Goal: Information Seeking & Learning: Check status

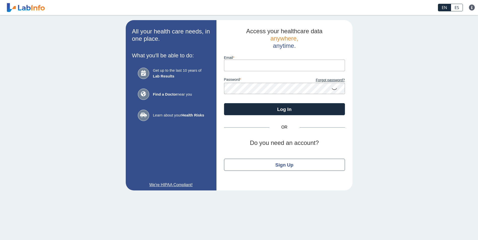
click at [235, 68] on input "Email" at bounding box center [284, 65] width 121 height 11
type input "[EMAIL_ADDRESS][DOMAIN_NAME]"
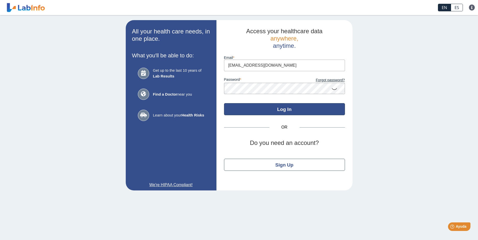
click at [310, 109] on button "Log In" at bounding box center [284, 109] width 121 height 12
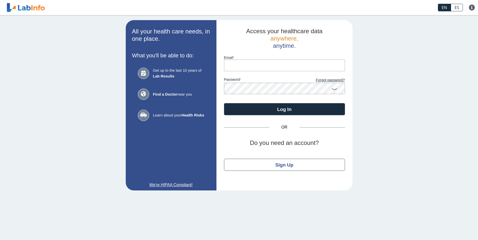
click at [272, 65] on input "Email" at bounding box center [284, 65] width 121 height 11
type input "[EMAIL_ADDRESS][DOMAIN_NAME]"
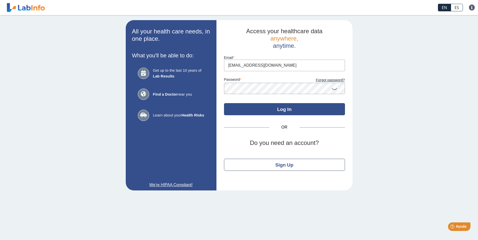
click at [283, 106] on button "Log In" at bounding box center [284, 109] width 121 height 12
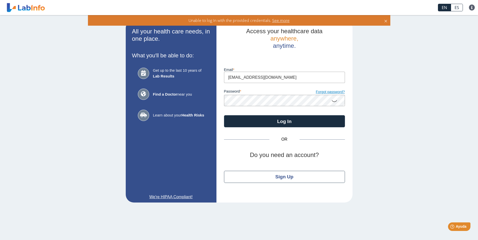
click at [327, 93] on link "Forgot password?" at bounding box center [314, 92] width 60 height 6
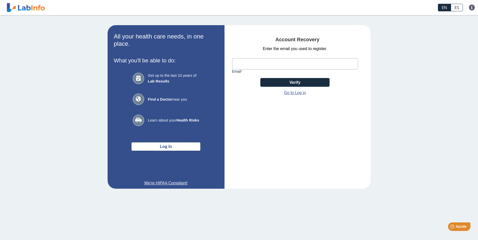
click at [258, 62] on input "Email" at bounding box center [295, 63] width 126 height 11
type input "[EMAIL_ADDRESS][DOMAIN_NAME]"
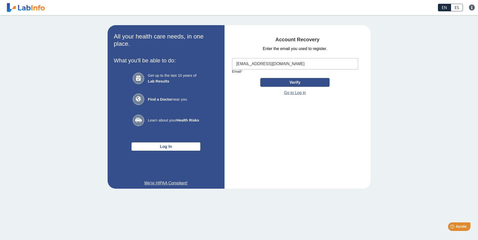
click at [274, 83] on button "Verify" at bounding box center [294, 82] width 69 height 9
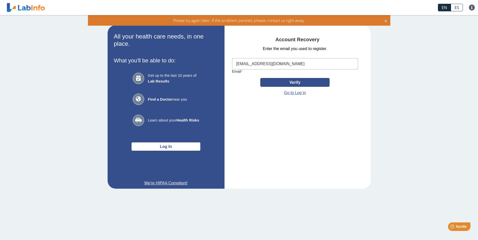
click at [309, 82] on button "Verify" at bounding box center [294, 82] width 69 height 9
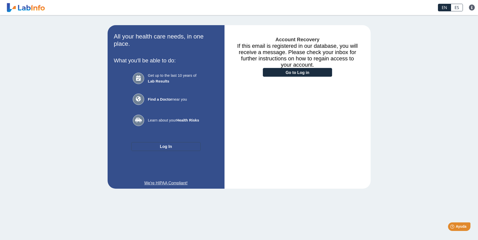
click at [169, 147] on button "Log In" at bounding box center [165, 146] width 69 height 9
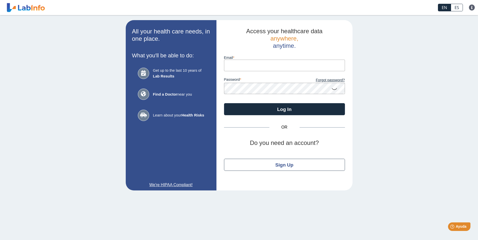
click at [234, 64] on input "Email" at bounding box center [284, 65] width 121 height 11
type input "[EMAIL_ADDRESS][DOMAIN_NAME]"
click at [224, 103] on button "Log In" at bounding box center [284, 109] width 121 height 12
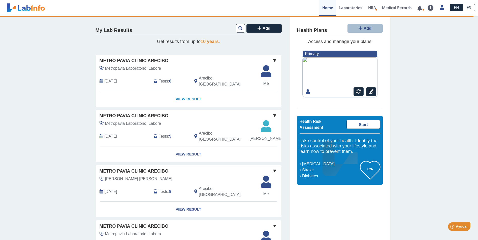
click at [185, 94] on link "View Result" at bounding box center [189, 99] width 186 height 16
click at [188, 92] on link "View Result" at bounding box center [189, 99] width 186 height 16
click at [272, 62] on span at bounding box center [274, 60] width 6 height 6
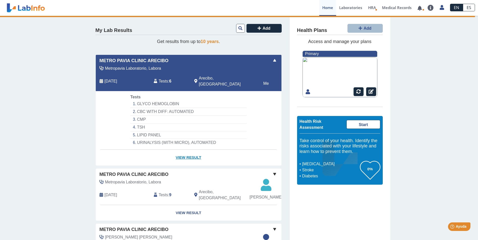
click at [192, 152] on link "View Result" at bounding box center [189, 158] width 186 height 16
click at [441, 6] on icon at bounding box center [441, 8] width 4 height 4
click at [430, 51] on link "Log Out" at bounding box center [428, 53] width 38 height 15
click at [427, 55] on link "Log Out" at bounding box center [428, 53] width 38 height 15
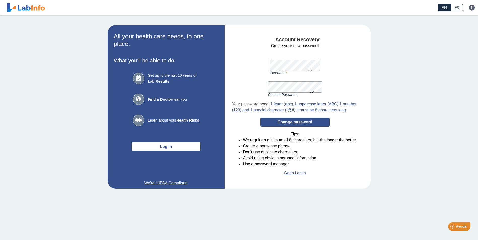
click at [295, 127] on button "Change password" at bounding box center [294, 122] width 69 height 9
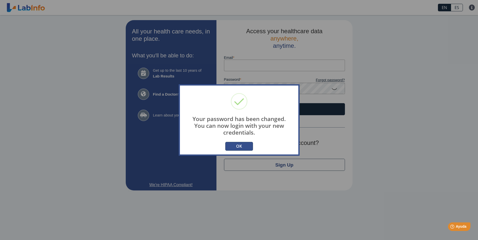
click at [242, 145] on button "OK" at bounding box center [239, 146] width 28 height 9
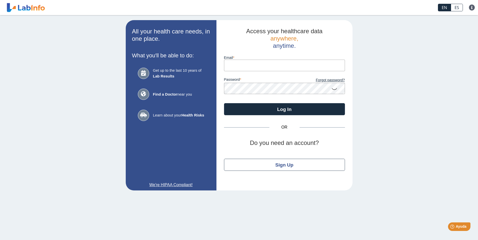
click at [256, 66] on input "Email" at bounding box center [284, 65] width 121 height 11
type input "[EMAIL_ADDRESS][DOMAIN_NAME]"
click at [224, 103] on button "Log In" at bounding box center [284, 109] width 121 height 12
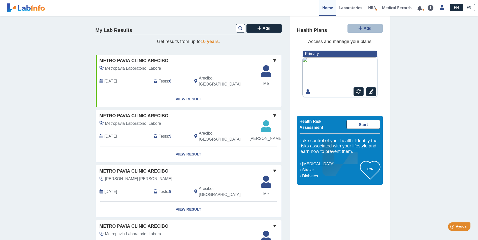
click at [272, 60] on span at bounding box center [274, 60] width 6 height 6
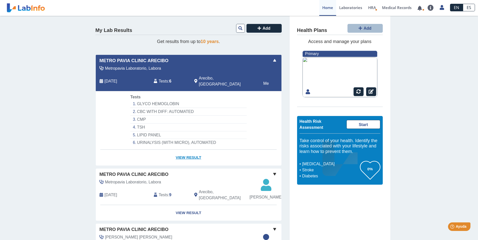
click at [190, 151] on link "View Result" at bounding box center [189, 158] width 186 height 16
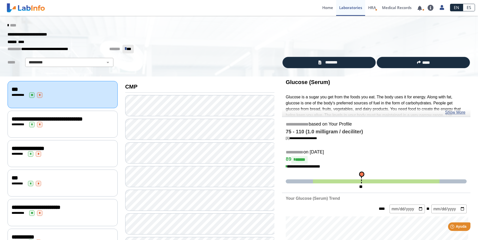
click at [77, 127] on div "**********" at bounding box center [63, 124] width 110 height 27
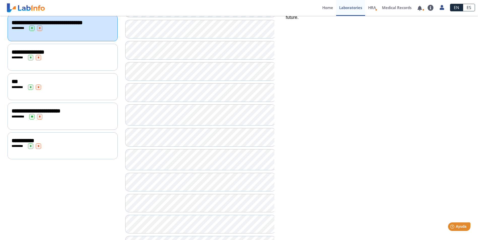
scroll to position [101, 0]
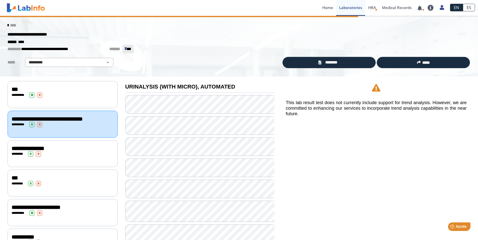
click at [51, 153] on div "* ******* * *" at bounding box center [63, 154] width 102 height 6
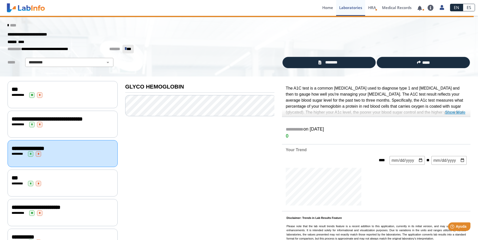
click at [454, 112] on link "Show More" at bounding box center [455, 113] width 20 height 6
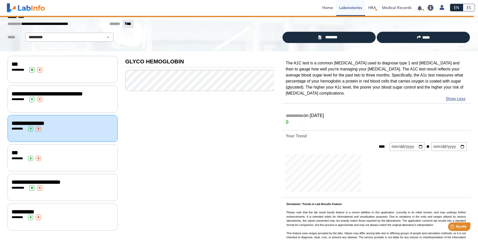
scroll to position [33, 0]
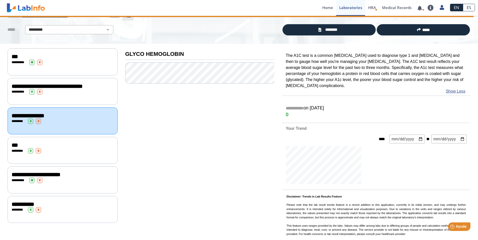
click at [53, 173] on span "**********" at bounding box center [36, 175] width 49 height 6
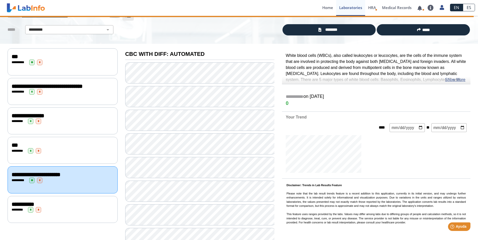
click at [75, 144] on div "***" at bounding box center [63, 145] width 102 height 6
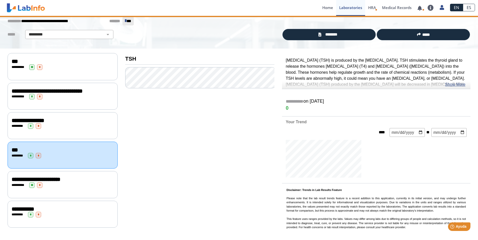
scroll to position [28, 0]
click at [56, 178] on span "**********" at bounding box center [36, 180] width 49 height 6
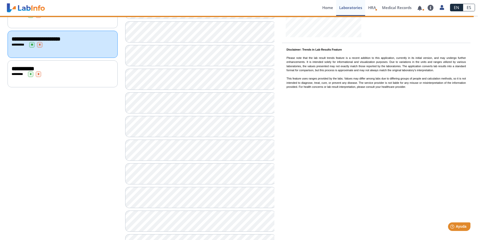
scroll to position [60, 0]
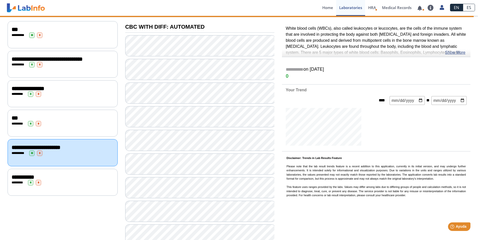
click at [55, 180] on div "* ******* * *" at bounding box center [63, 183] width 102 height 6
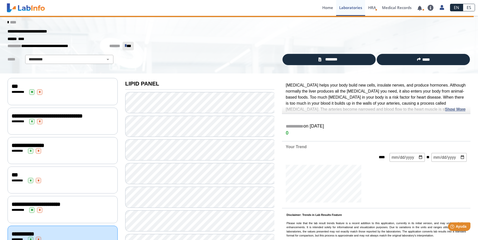
scroll to position [28, 0]
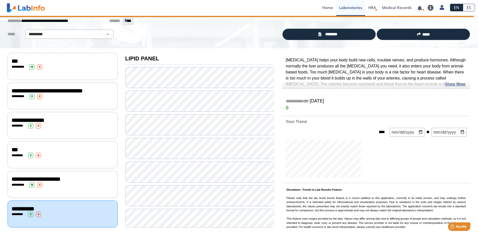
click at [420, 132] on input "date" at bounding box center [406, 132] width 35 height 9
type input "[DATE]"
click at [461, 131] on input "date" at bounding box center [448, 132] width 35 height 9
type input "[DATE]"
click at [378, 156] on div at bounding box center [376, 160] width 188 height 40
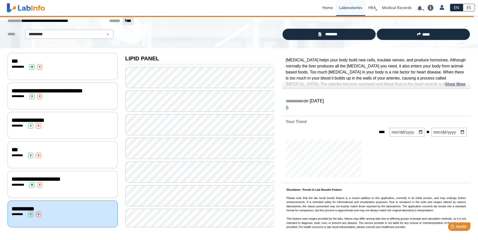
click at [304, 134] on form "**** [DATE] ** [DATE]" at bounding box center [376, 132] width 188 height 9
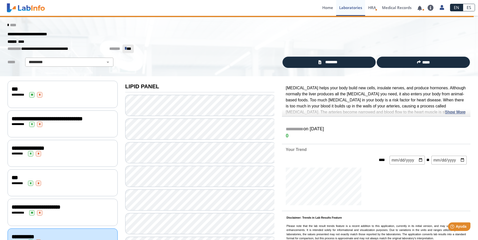
scroll to position [0, 0]
click at [457, 111] on link "Show More" at bounding box center [455, 113] width 20 height 6
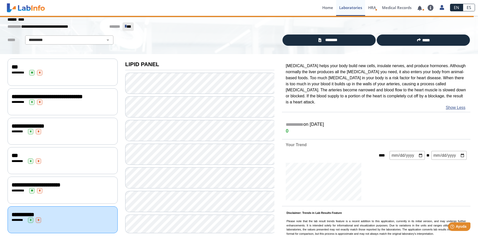
scroll to position [39, 0]
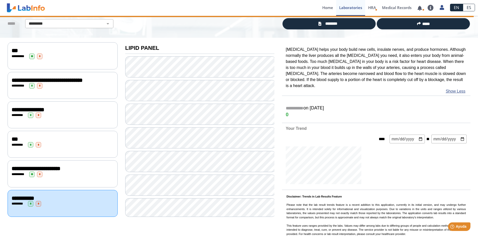
click at [421, 135] on input "[DATE]" at bounding box center [406, 139] width 35 height 9
type input "[DATE]"
click at [438, 150] on div at bounding box center [376, 167] width 188 height 40
click at [44, 207] on div "**********" at bounding box center [63, 203] width 110 height 27
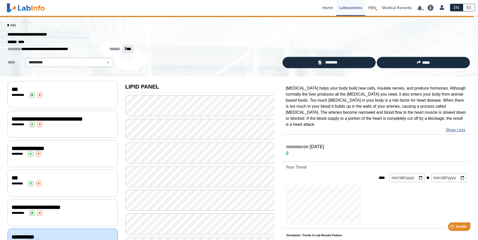
click at [9, 24] on link "****" at bounding box center [12, 25] width 9 height 4
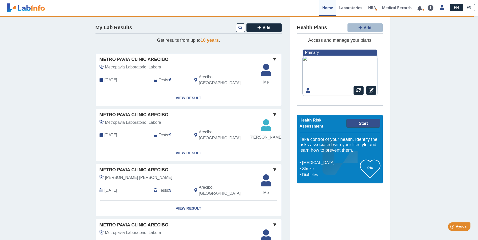
click at [366, 122] on link "Start" at bounding box center [362, 123] width 33 height 9
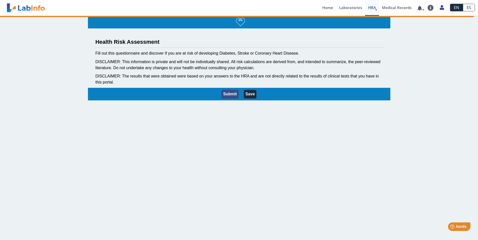
click at [232, 94] on button "Submit" at bounding box center [229, 94] width 17 height 9
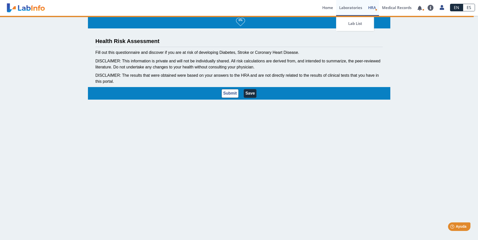
click at [349, 7] on link "Laboratories" at bounding box center [350, 8] width 29 height 16
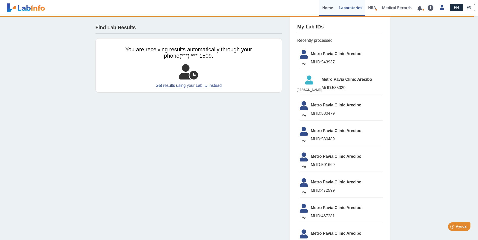
click at [325, 6] on link "Home" at bounding box center [327, 8] width 17 height 16
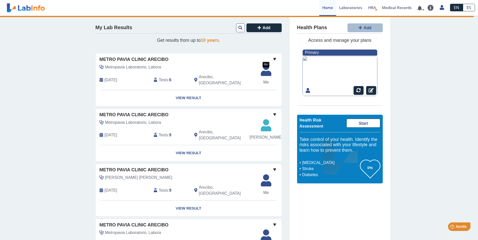
click at [266, 72] on icon at bounding box center [266, 71] width 17 height 15
click at [185, 91] on link "View Result" at bounding box center [189, 98] width 186 height 16
click at [373, 8] on span "HRA" at bounding box center [372, 7] width 8 height 5
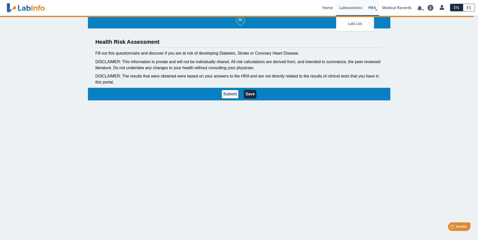
click at [344, 6] on link "Laboratories" at bounding box center [350, 8] width 29 height 16
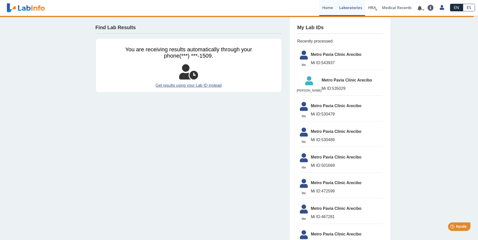
click at [326, 9] on link "Home" at bounding box center [327, 8] width 17 height 16
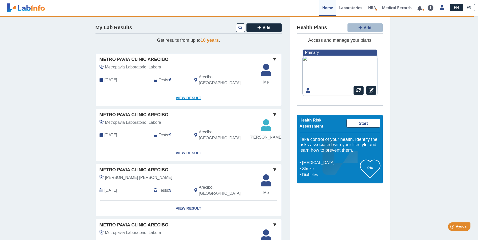
click at [184, 91] on link "View Result" at bounding box center [189, 98] width 186 height 16
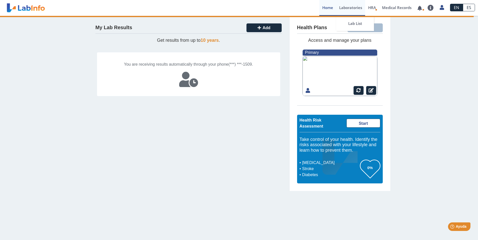
click at [353, 6] on link "Laboratories" at bounding box center [350, 8] width 29 height 16
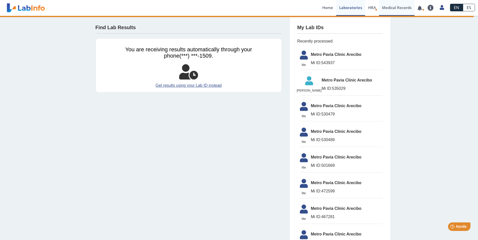
click at [389, 6] on link "Medical Records" at bounding box center [396, 8] width 35 height 16
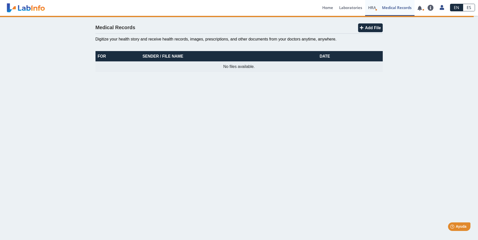
click at [369, 8] on span "HRA" at bounding box center [372, 7] width 8 height 5
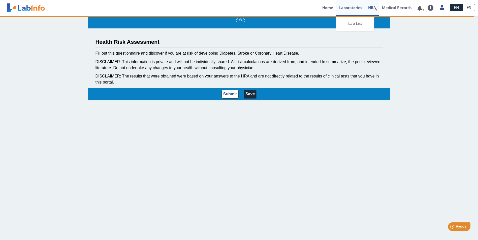
click at [346, 7] on link "Laboratories" at bounding box center [350, 8] width 29 height 16
